Goal: Navigation & Orientation: Find specific page/section

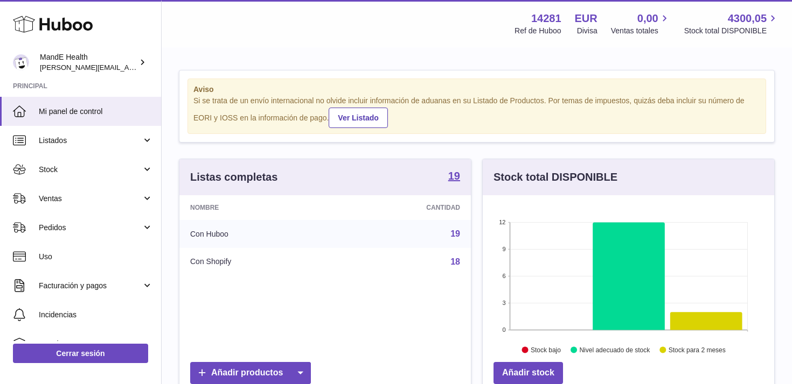
scroll to position [168, 291]
click at [46, 25] on icon at bounding box center [53, 24] width 80 height 22
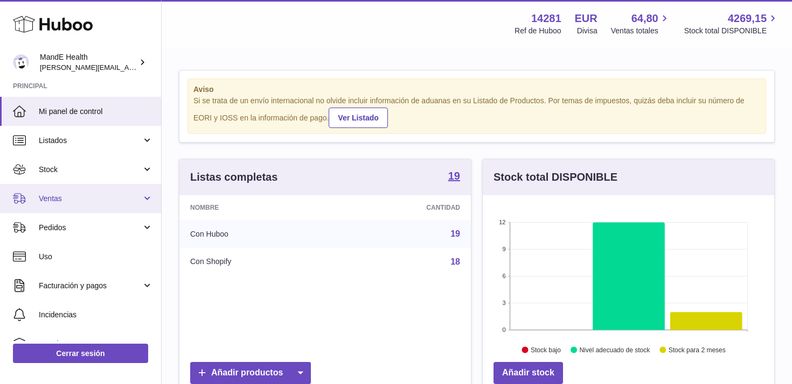
click at [48, 199] on span "Ventas" at bounding box center [90, 199] width 103 height 10
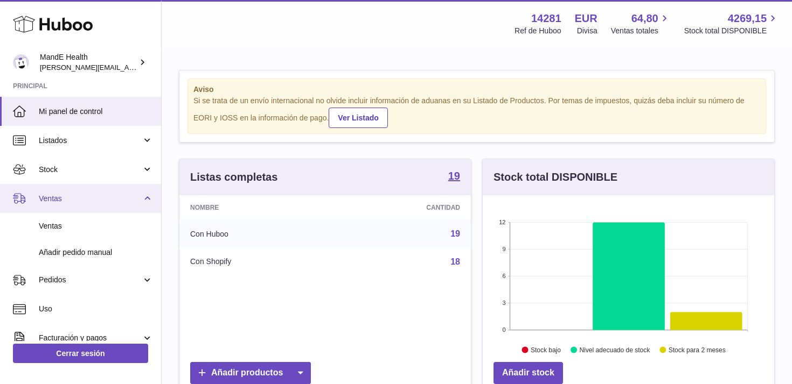
click at [57, 204] on span "Ventas" at bounding box center [90, 199] width 103 height 10
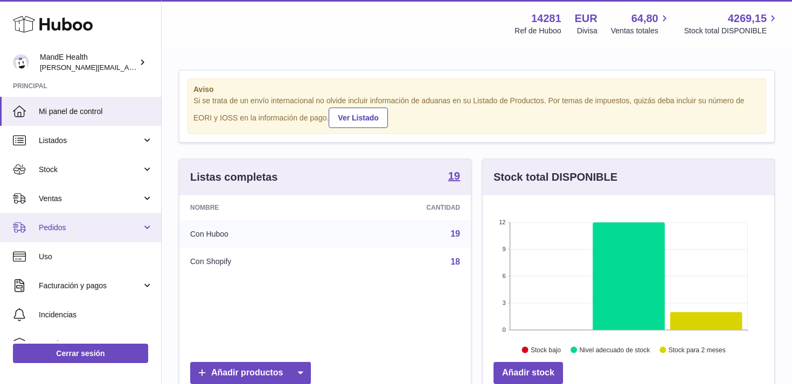
click at [54, 227] on span "Pedidos" at bounding box center [90, 228] width 103 height 10
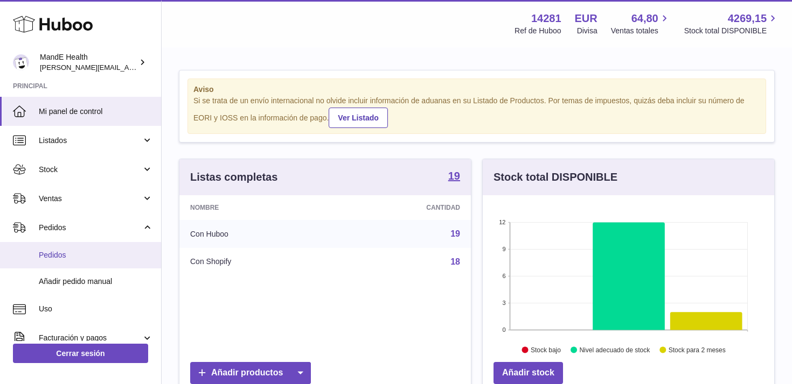
click at [56, 249] on link "Pedidos" at bounding box center [80, 255] width 161 height 26
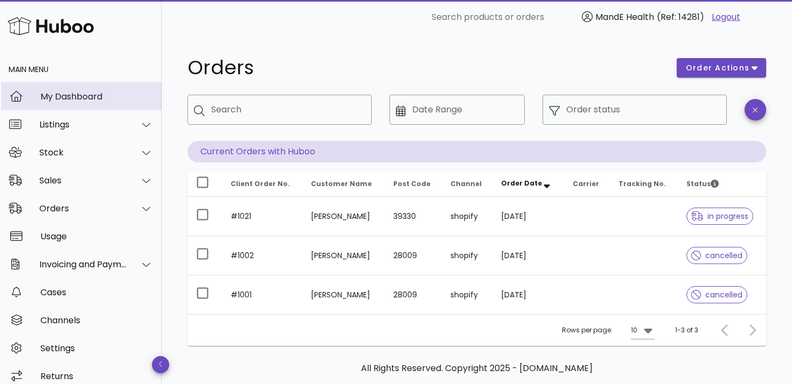
click at [95, 96] on div "My Dashboard" at bounding box center [96, 97] width 113 height 10
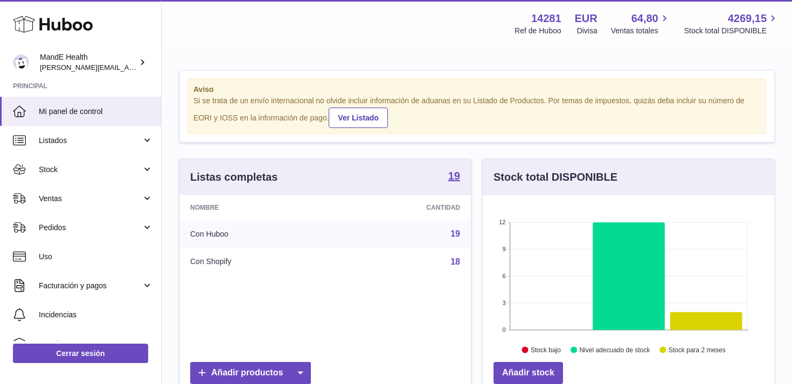
scroll to position [168, 291]
